Goal: Navigation & Orientation: Find specific page/section

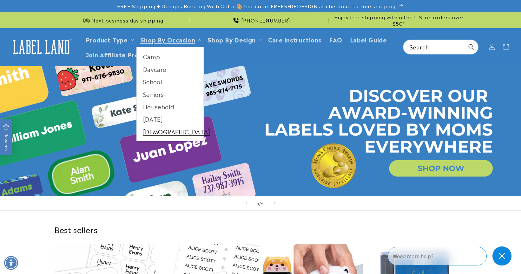
click at [157, 128] on link "[DEMOGRAPHIC_DATA]" at bounding box center [170, 132] width 67 height 12
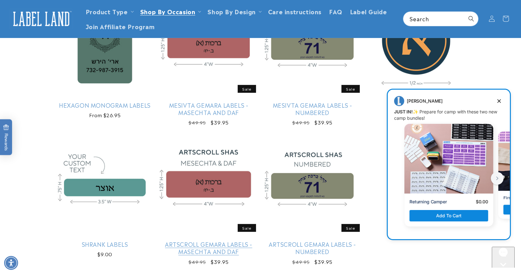
scroll to position [267, 0]
